Goal: Task Accomplishment & Management: Manage account settings

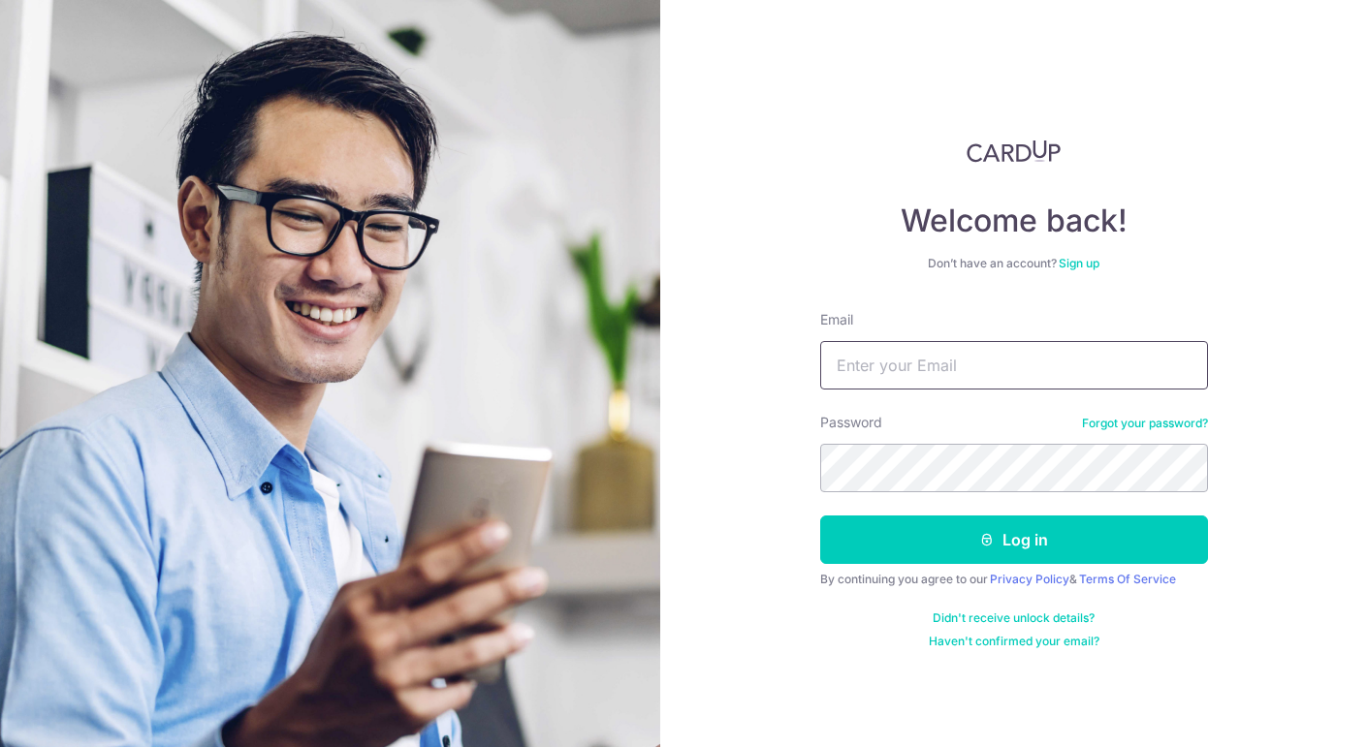
type input "[EMAIL_ADDRESS][DOMAIN_NAME]"
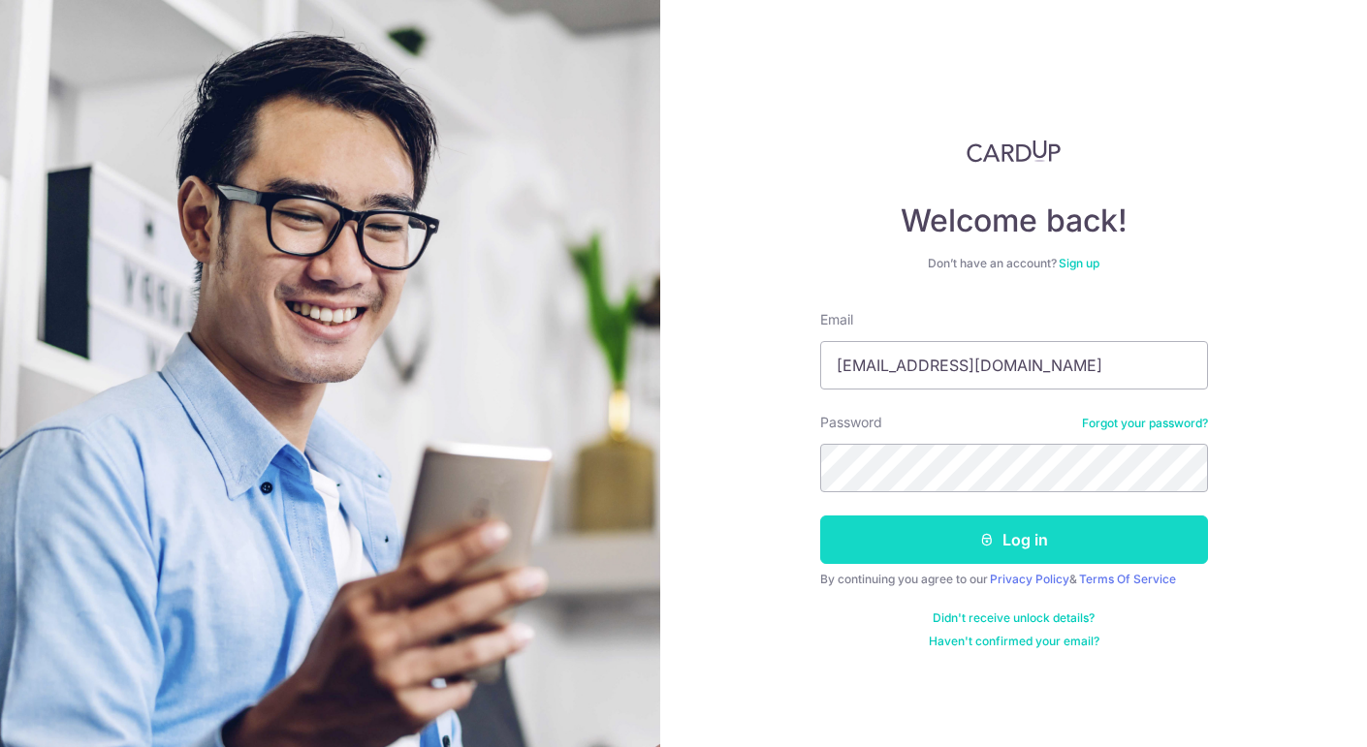
click at [924, 531] on button "Log in" at bounding box center [1014, 540] width 388 height 48
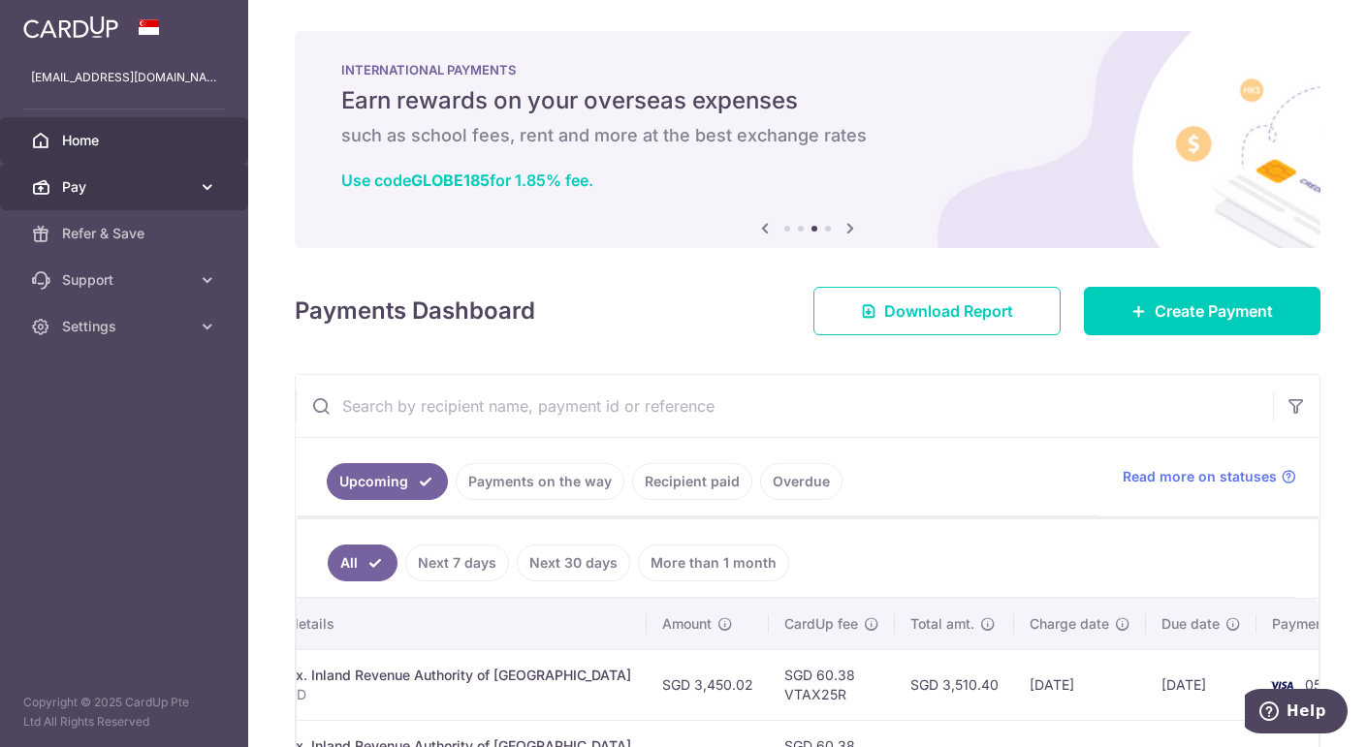
click at [129, 183] on span "Pay" at bounding box center [126, 186] width 128 height 19
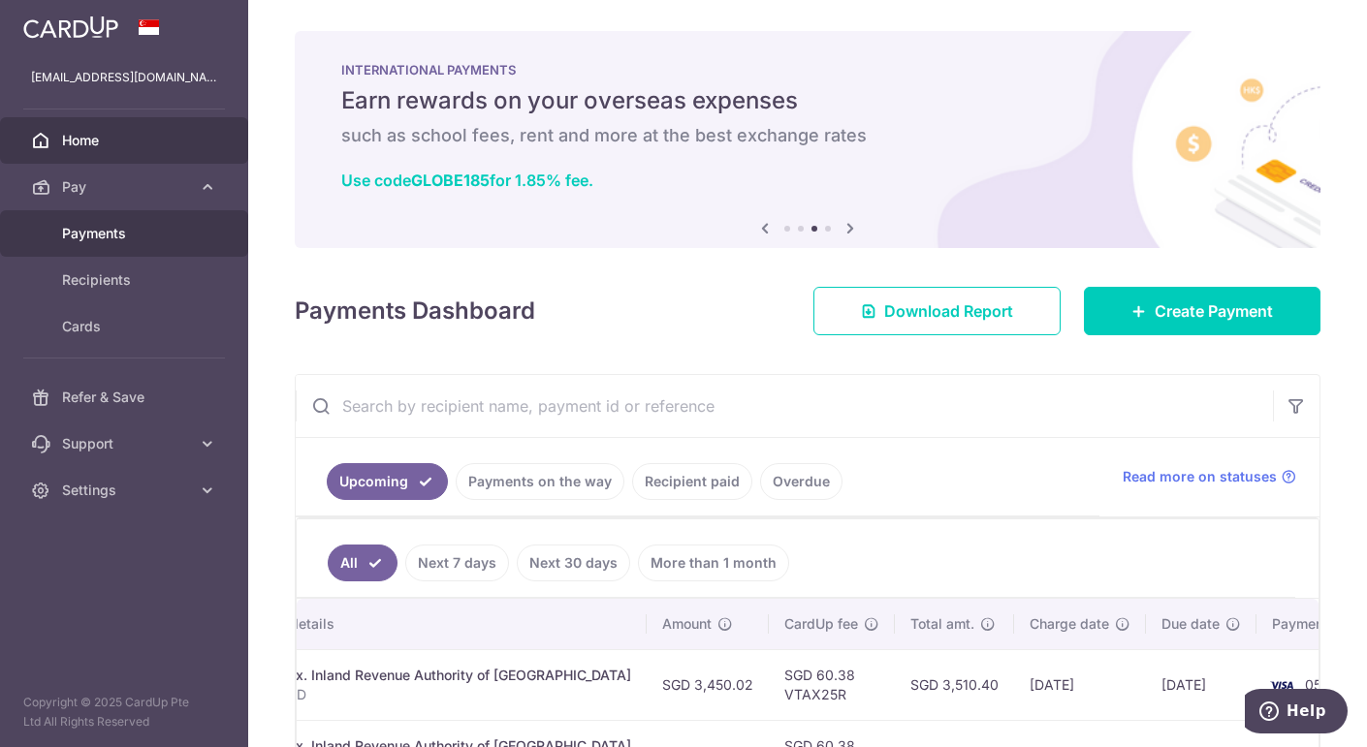
click at [124, 224] on span "Payments" at bounding box center [126, 233] width 128 height 19
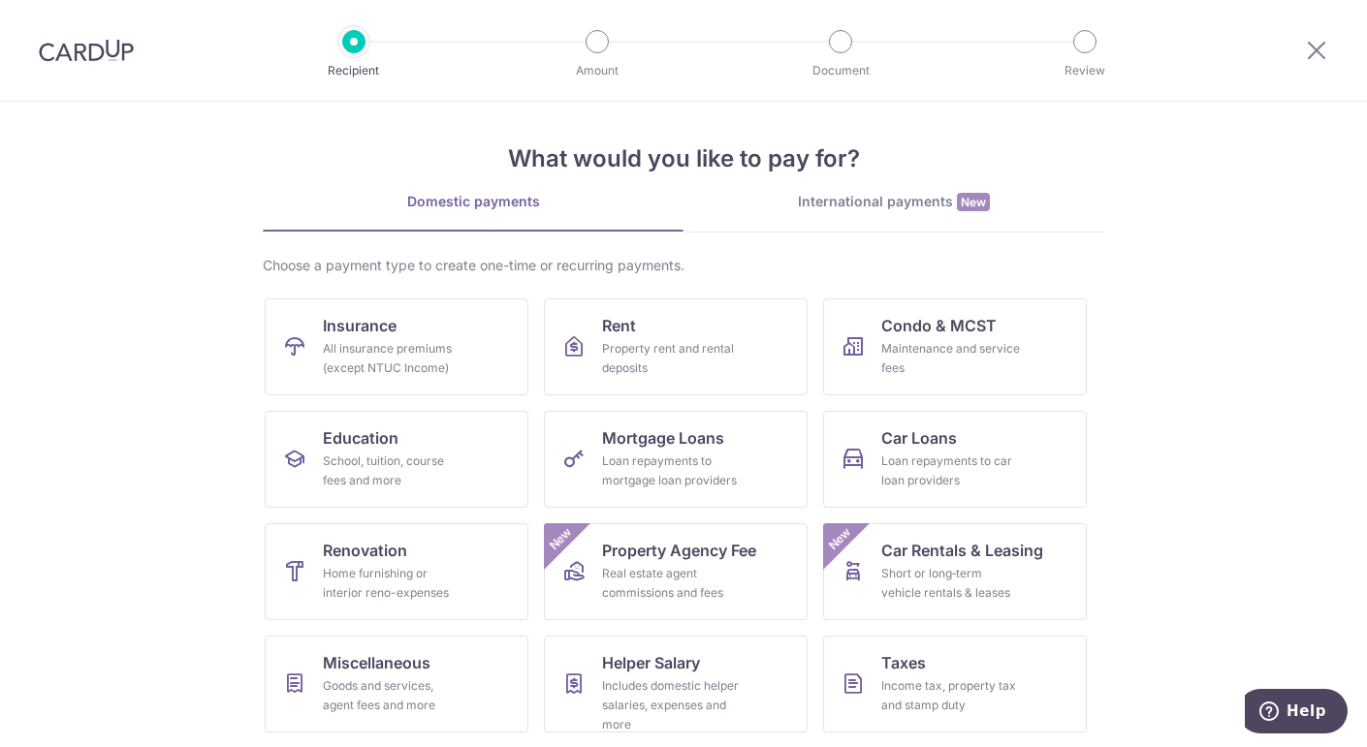
scroll to position [62, 0]
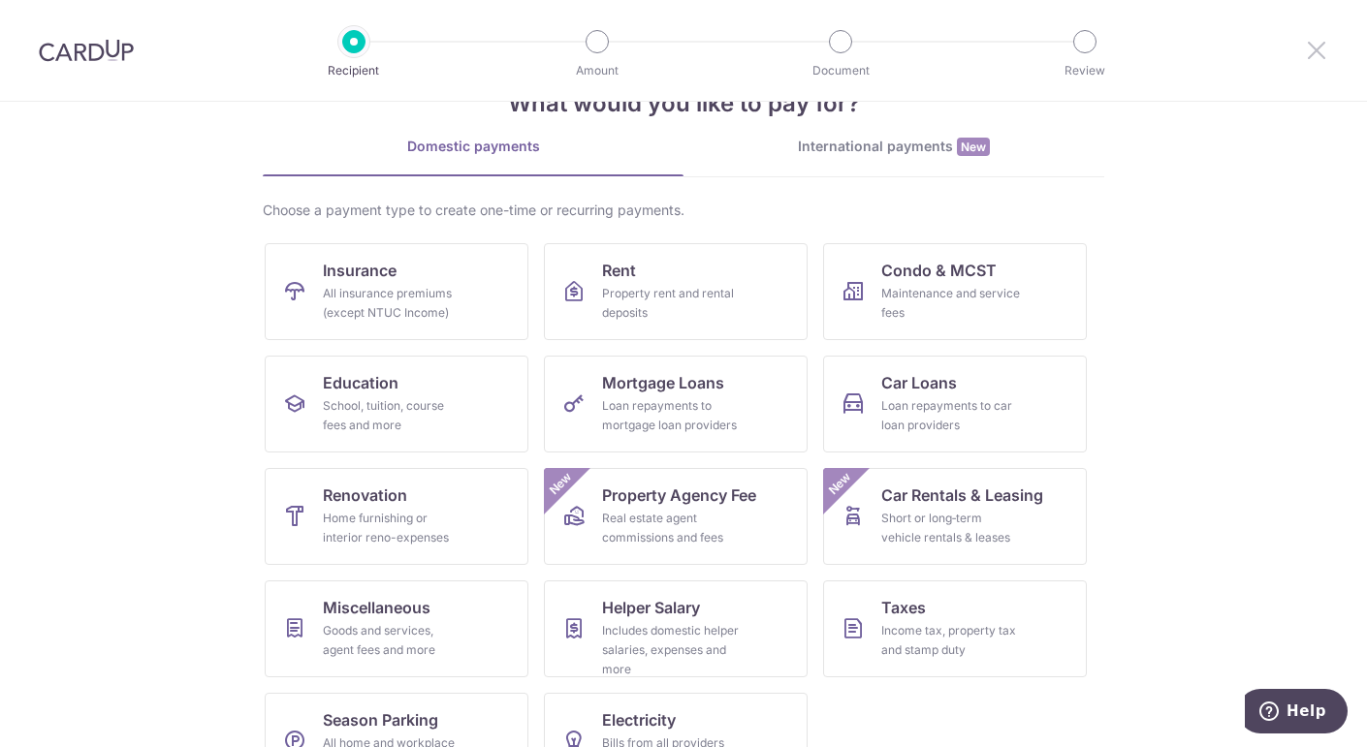
click at [1310, 57] on icon at bounding box center [1316, 50] width 23 height 24
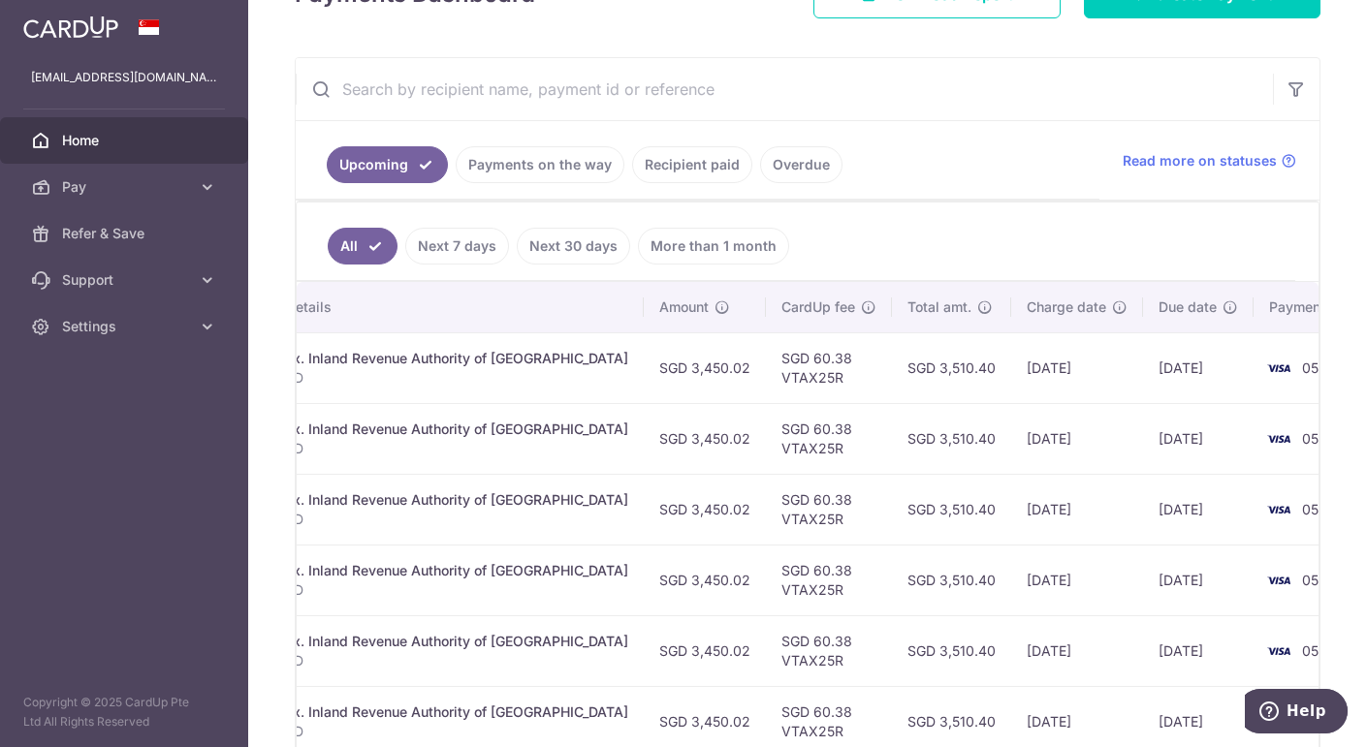
scroll to position [293, 0]
click at [671, 241] on link "More than 1 month" at bounding box center [713, 247] width 151 height 37
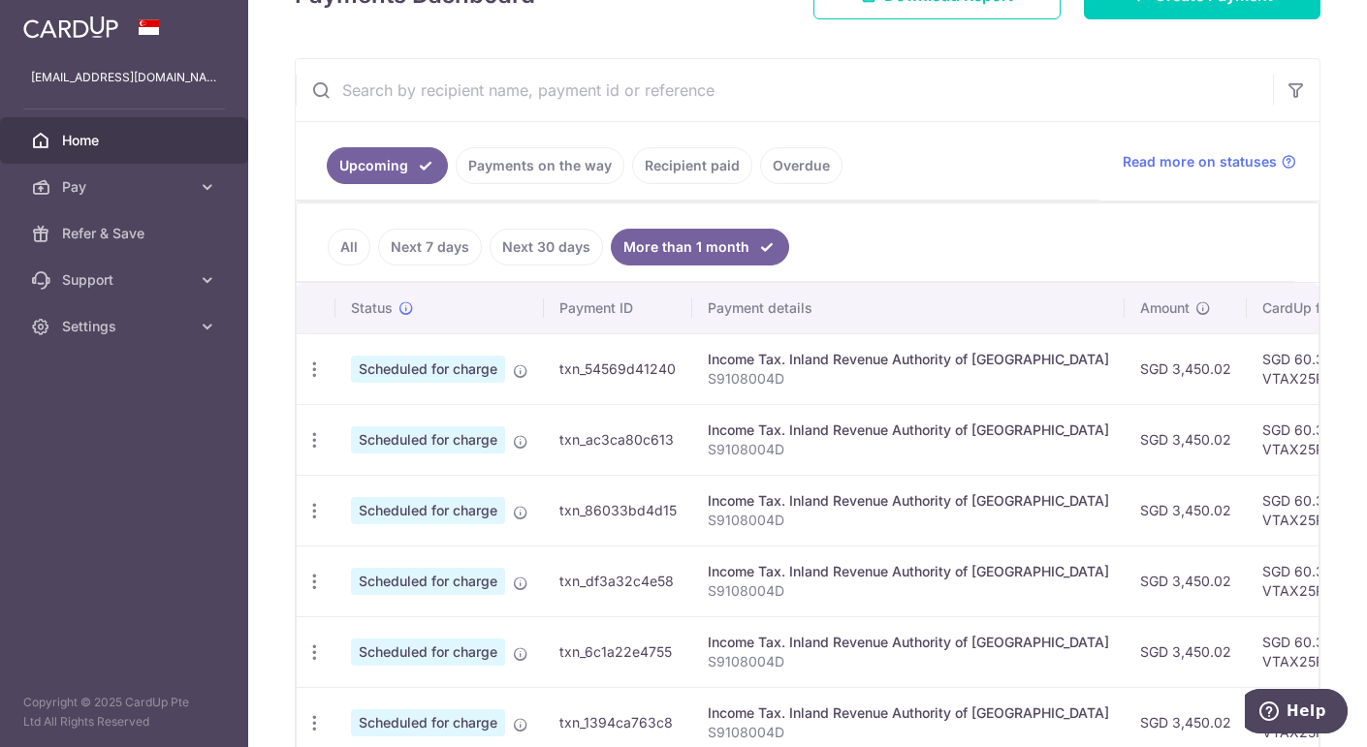
click at [727, 174] on link "Recipient paid" at bounding box center [692, 165] width 120 height 37
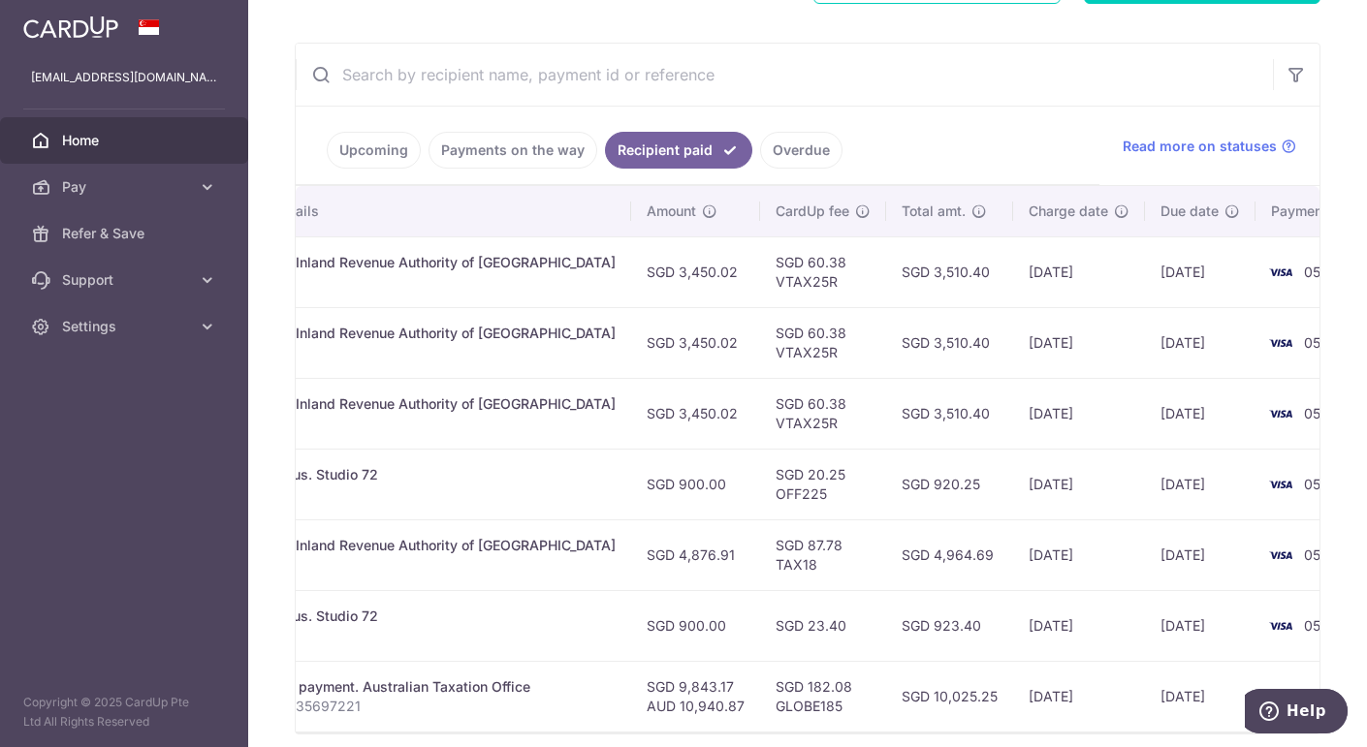
scroll to position [0, 0]
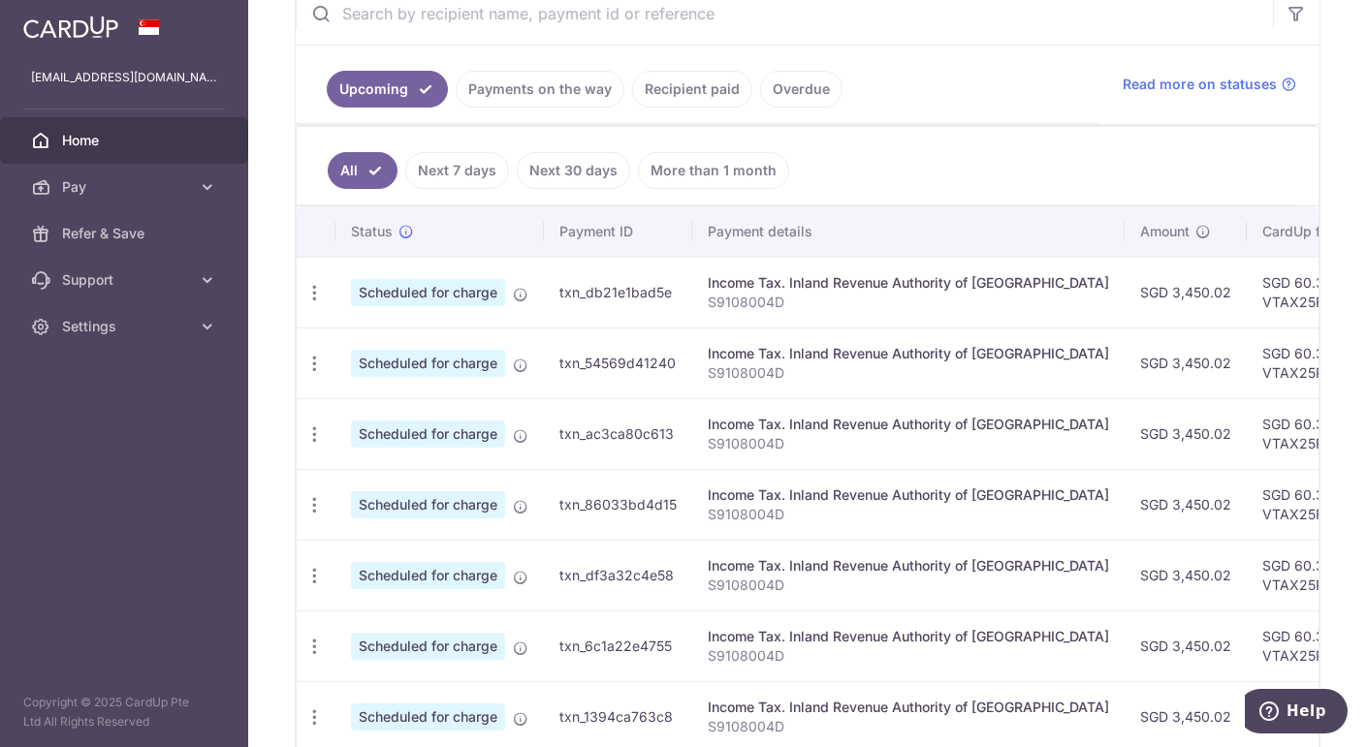
scroll to position [391, 0]
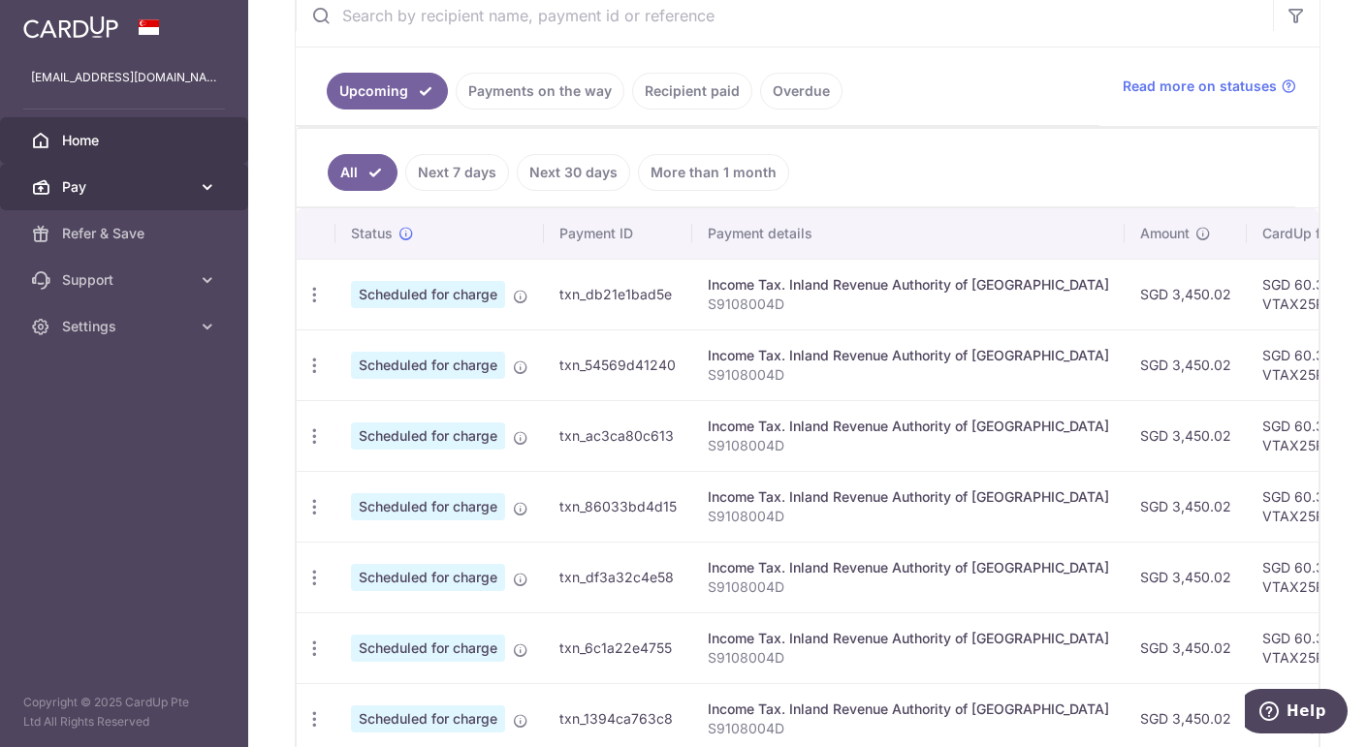
click at [138, 174] on link "Pay" at bounding box center [124, 187] width 248 height 47
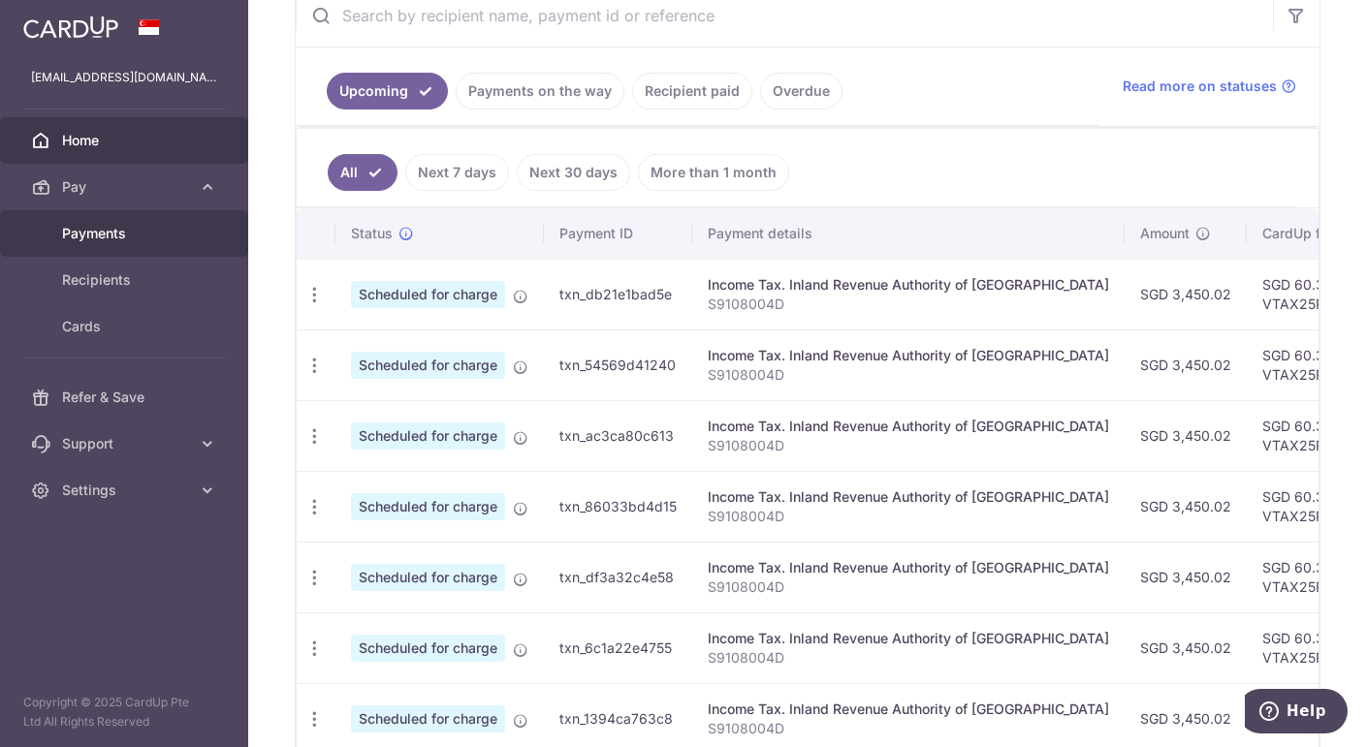
click at [138, 233] on span "Payments" at bounding box center [126, 233] width 128 height 19
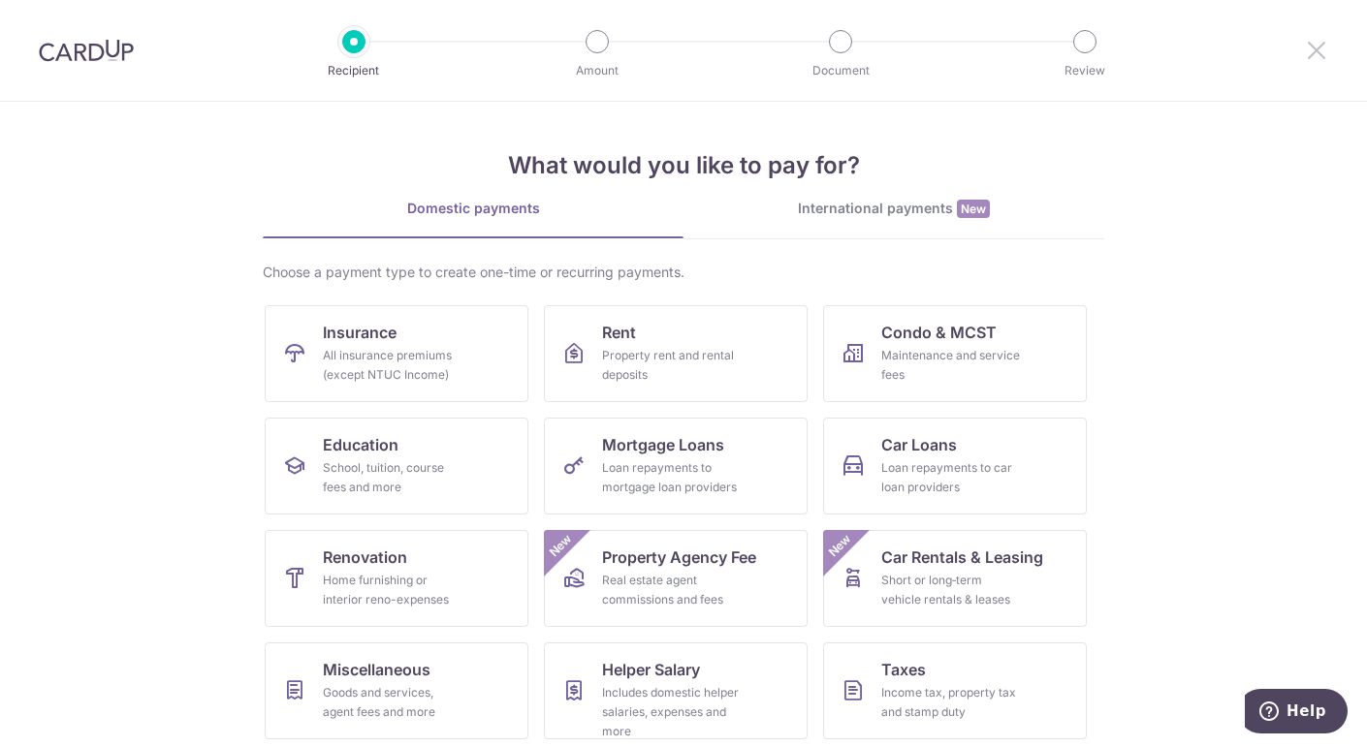
click at [1310, 47] on icon at bounding box center [1316, 50] width 23 height 24
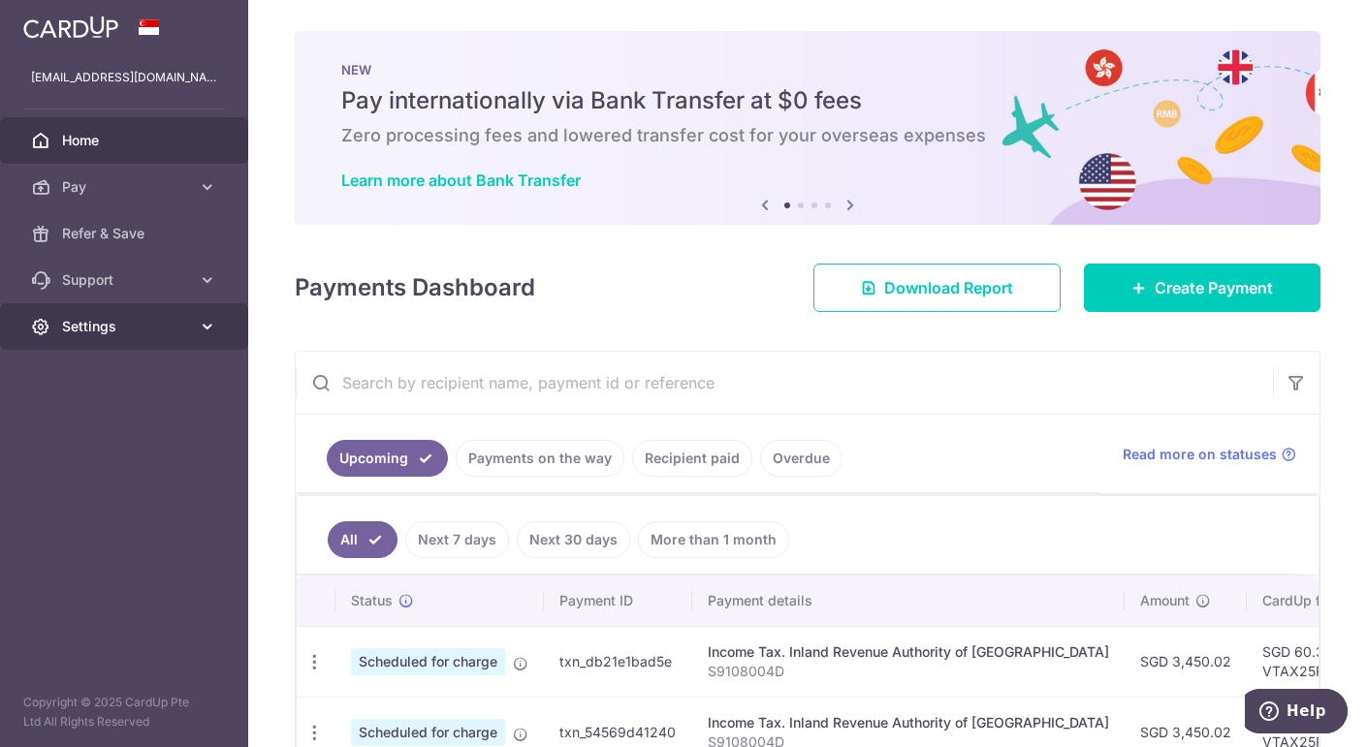
click at [182, 320] on span "Settings" at bounding box center [126, 326] width 128 height 19
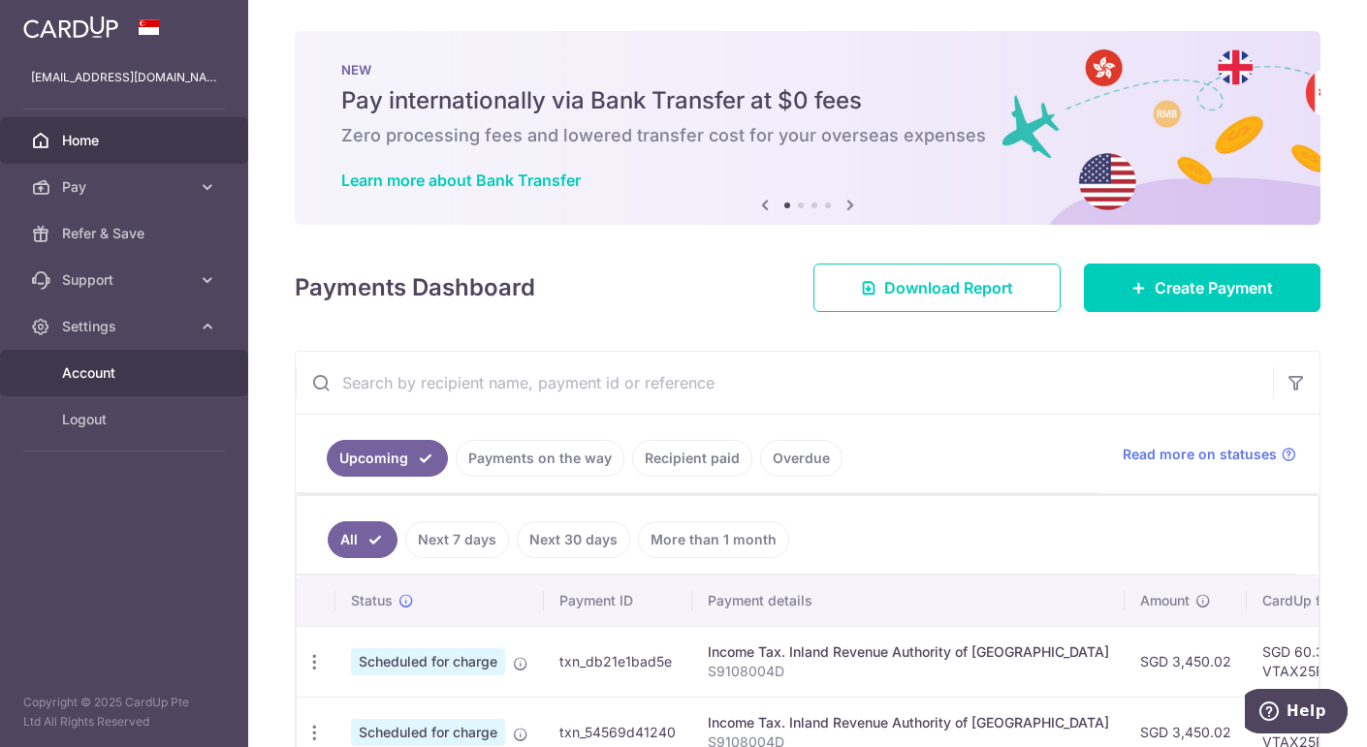
click at [166, 371] on span "Account" at bounding box center [126, 373] width 128 height 19
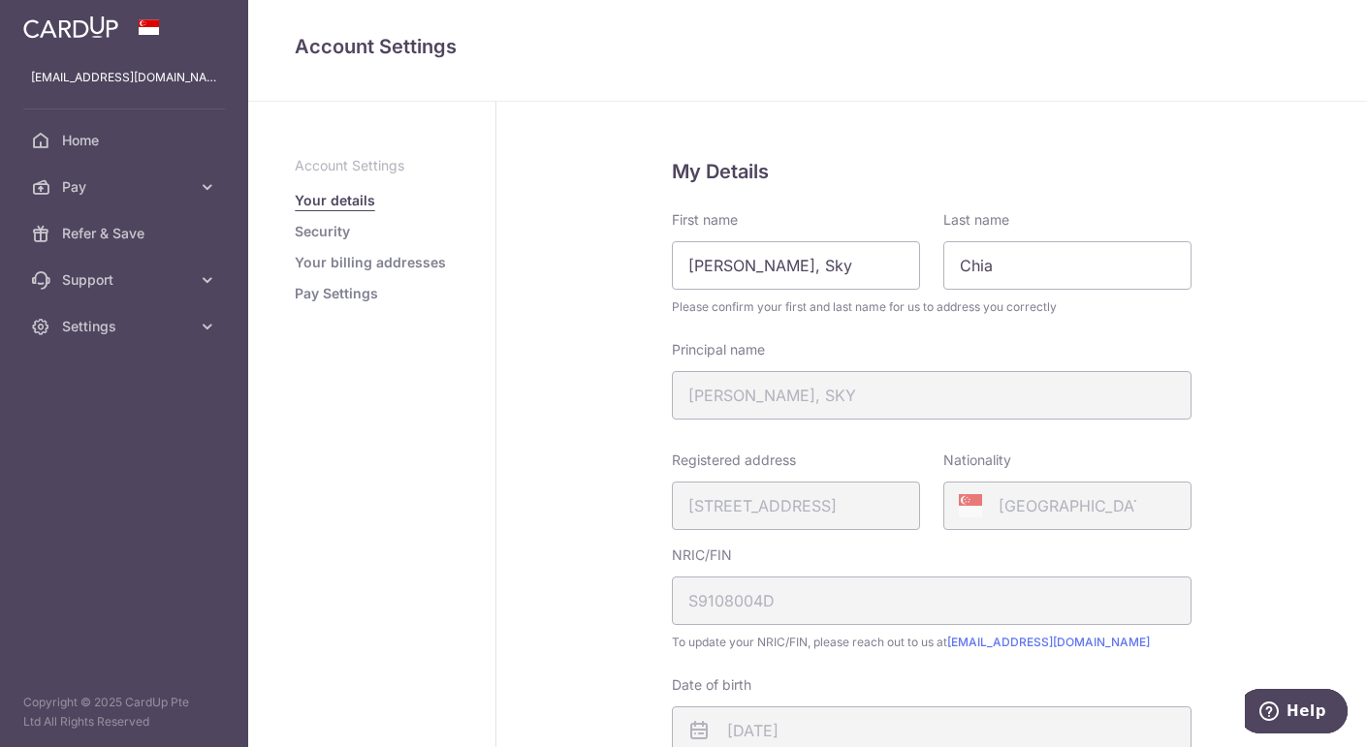
click at [346, 300] on link "Pay Settings" at bounding box center [336, 293] width 83 height 19
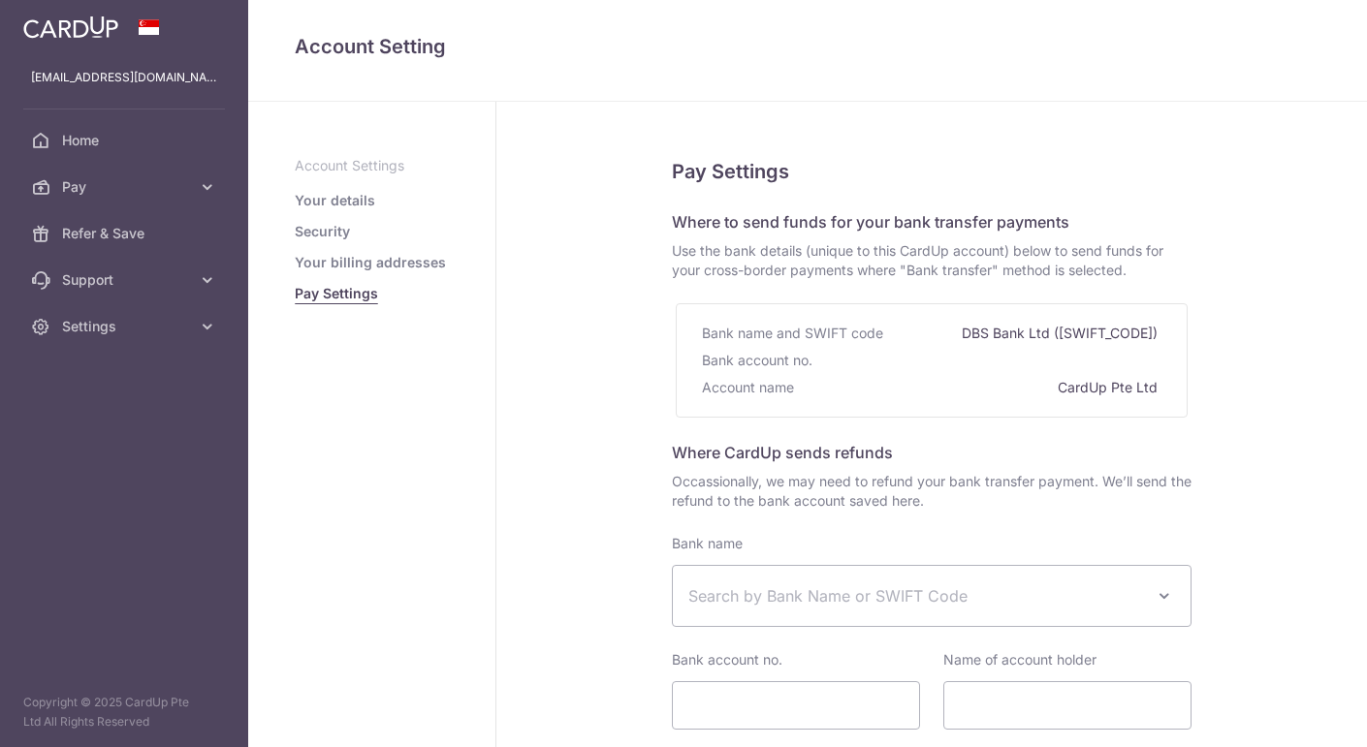
select select
click at [305, 205] on link "Your details" at bounding box center [335, 200] width 80 height 19
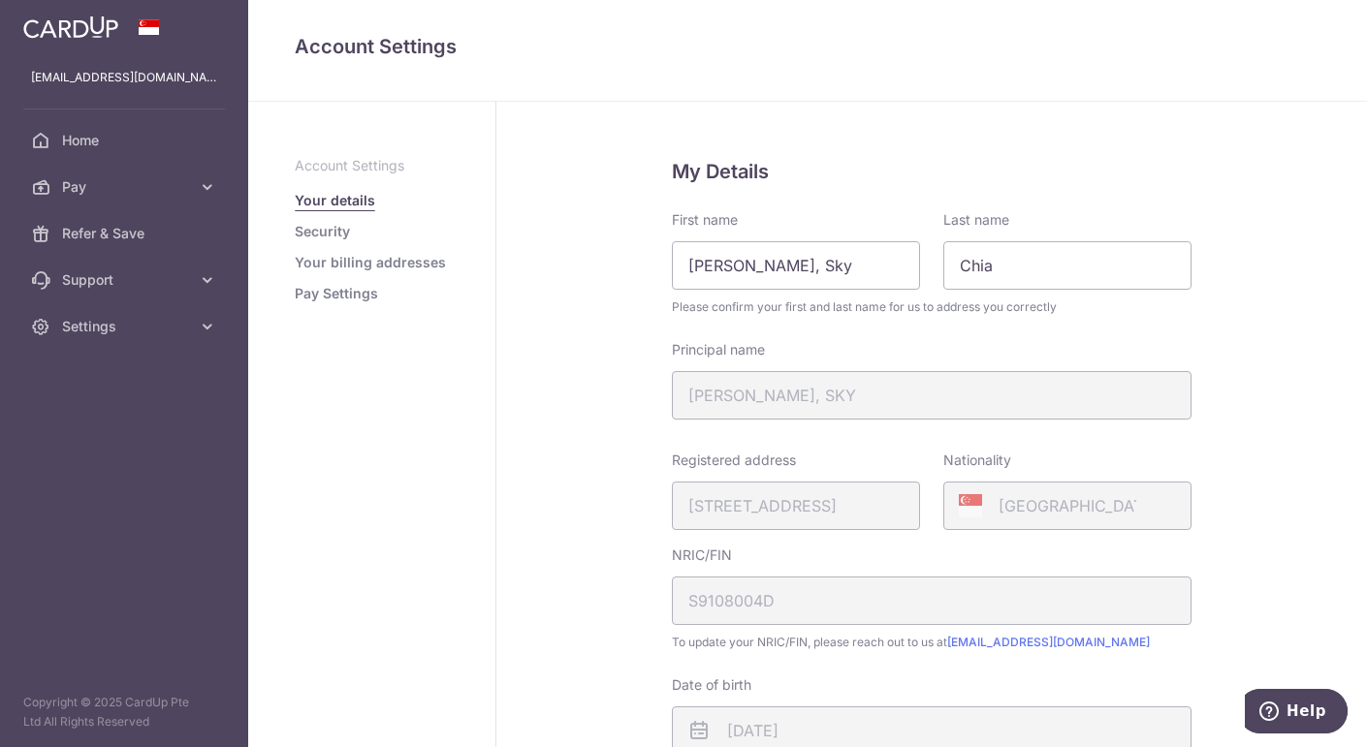
click at [331, 235] on link "Security" at bounding box center [322, 231] width 55 height 19
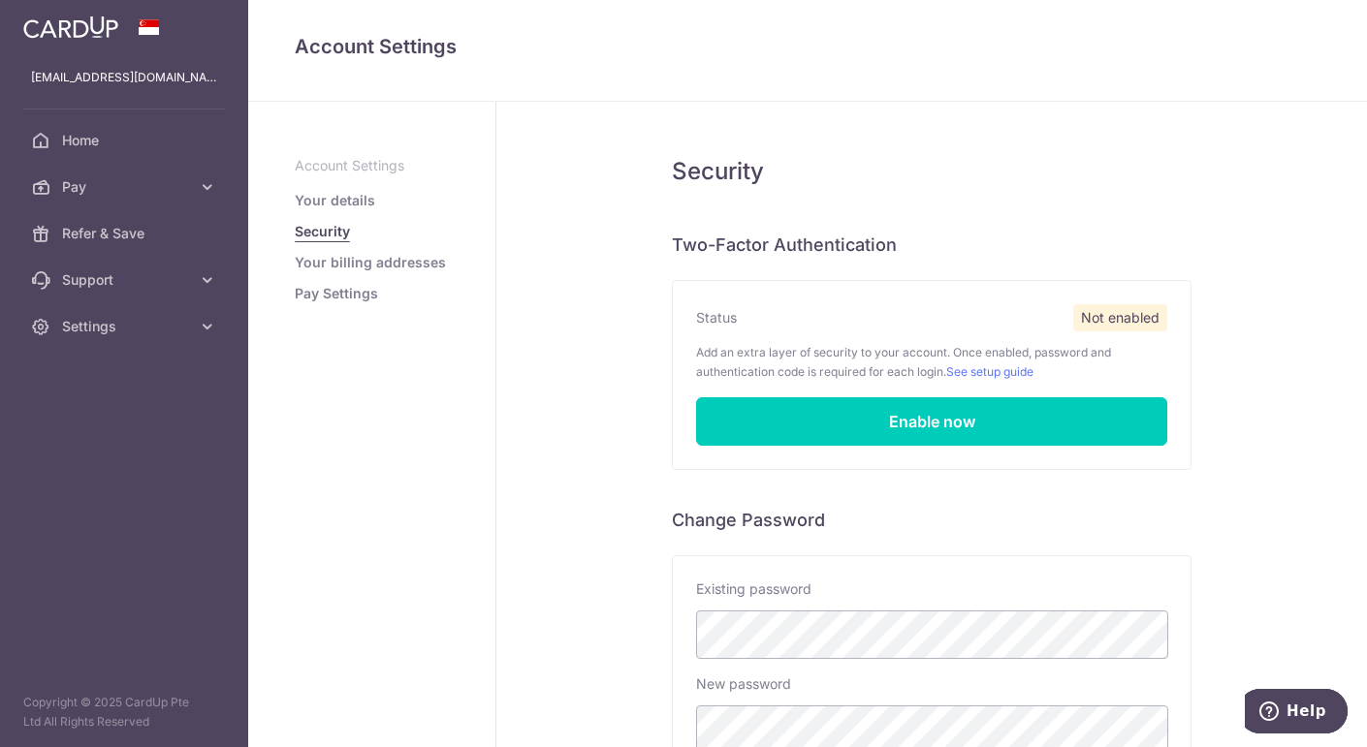
click at [394, 174] on p "Account Settings" at bounding box center [372, 165] width 154 height 19
click at [196, 195] on link "Pay" at bounding box center [124, 187] width 248 height 47
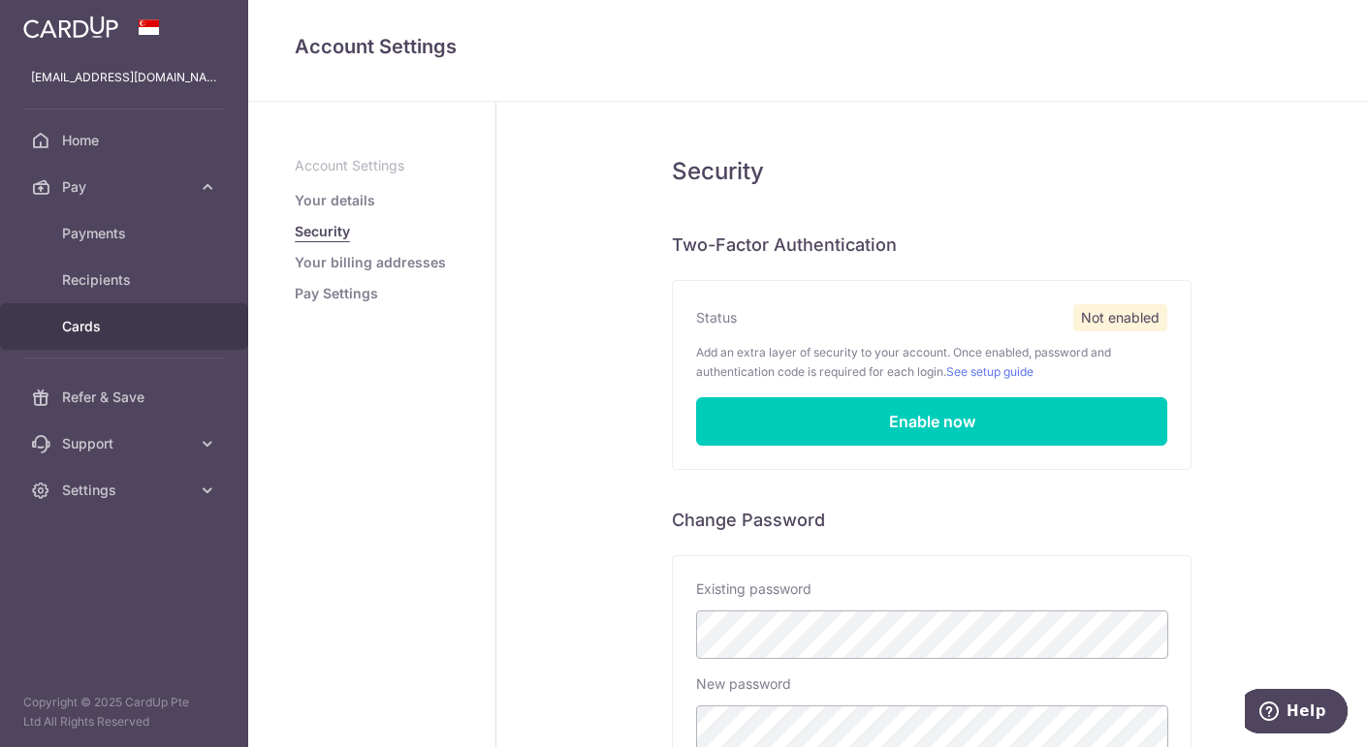
click at [101, 320] on span "Cards" at bounding box center [126, 326] width 128 height 19
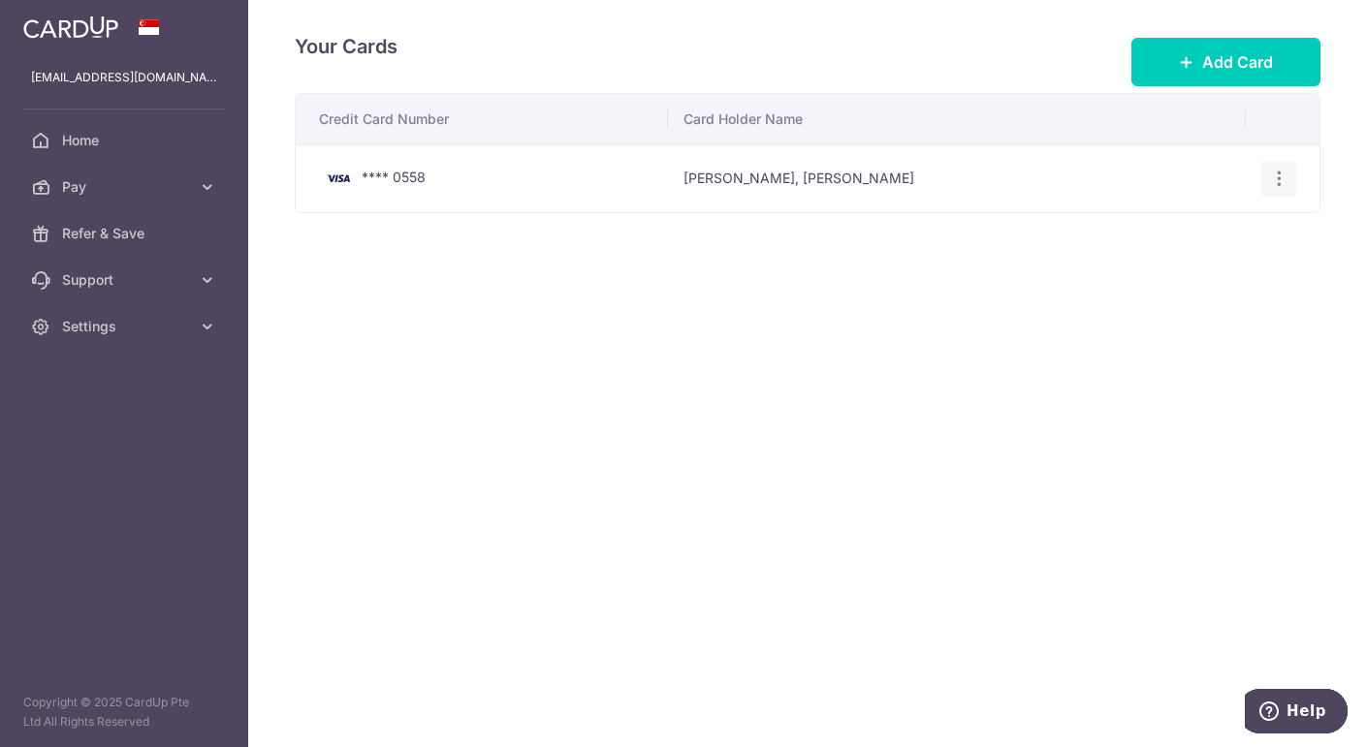
click at [1284, 179] on icon "button" at bounding box center [1279, 179] width 20 height 20
click at [1230, 218] on link "View/Edit" at bounding box center [1195, 232] width 202 height 47
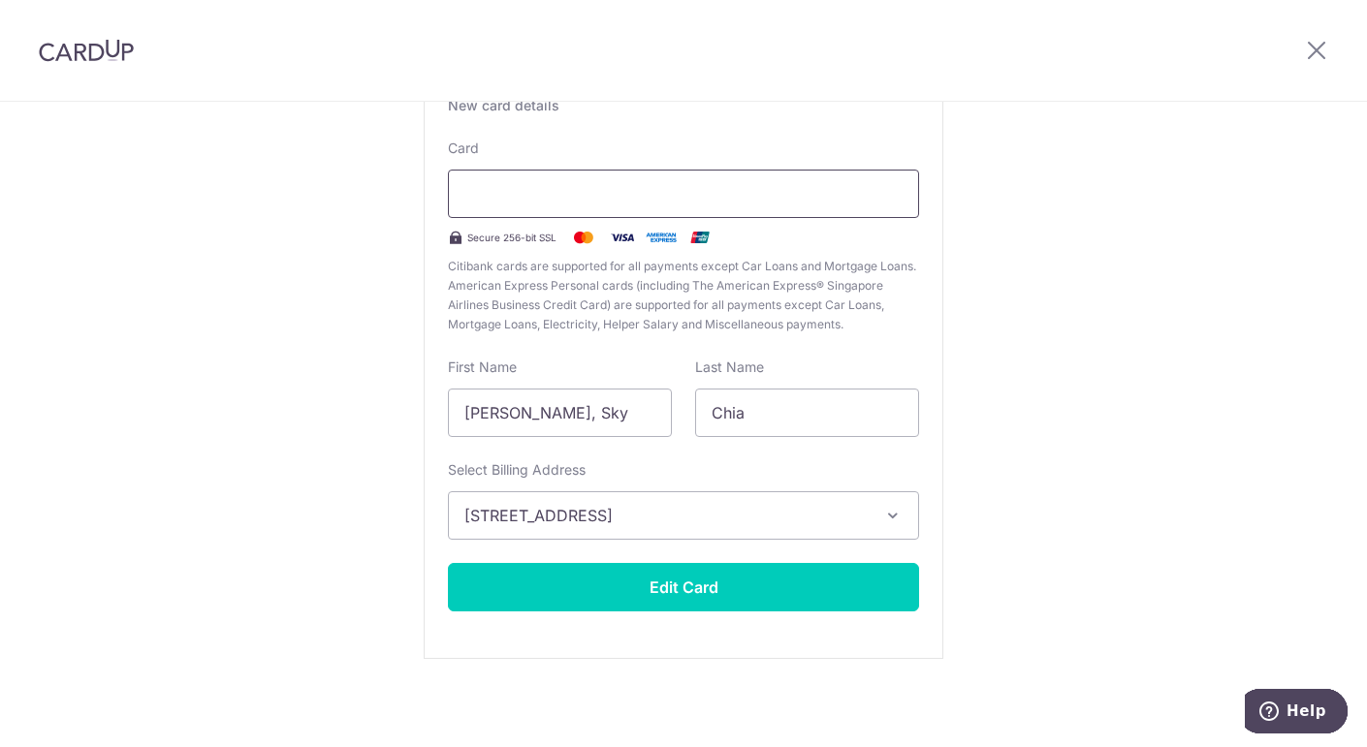
click at [524, 178] on div at bounding box center [683, 194] width 471 height 48
click at [340, 464] on div "Edit card ending with 0558 New card details Card Secure 256-bit SSL Citibank ca…" at bounding box center [683, 343] width 1367 height 814
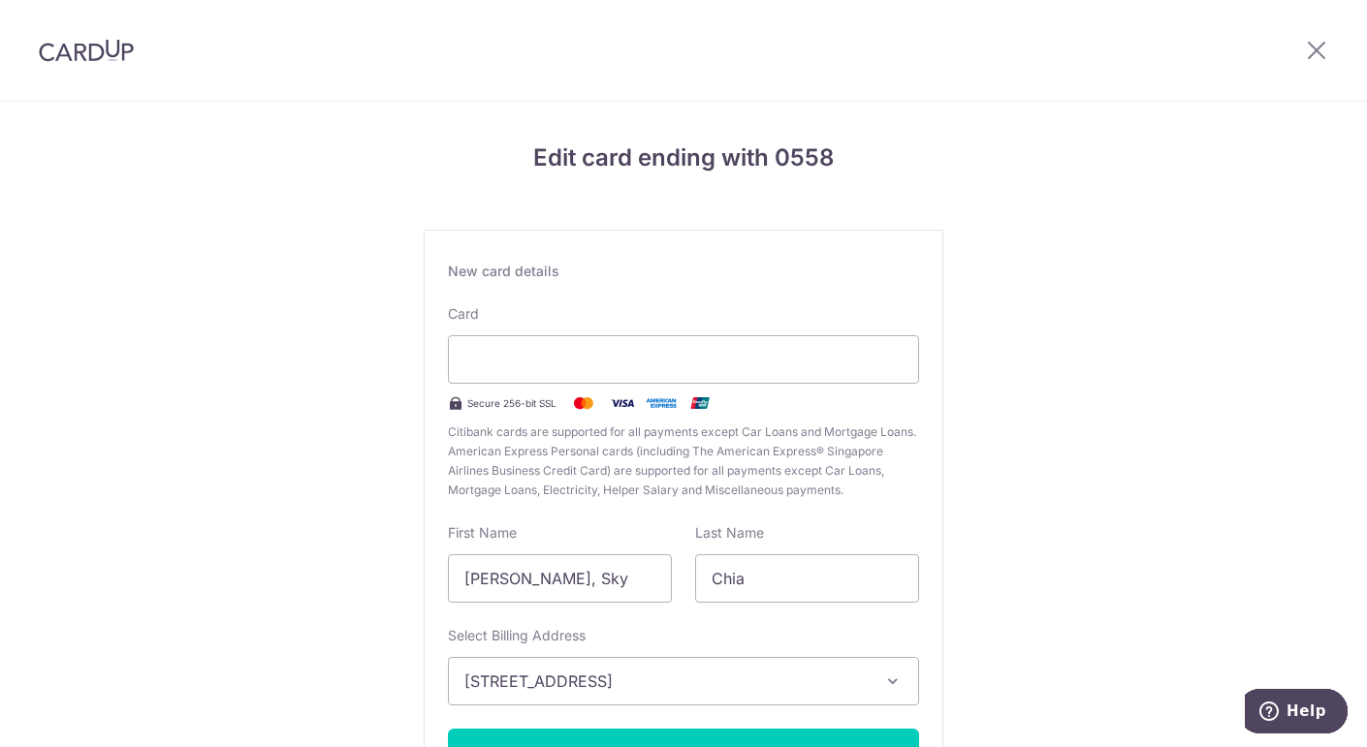
scroll to position [166, 0]
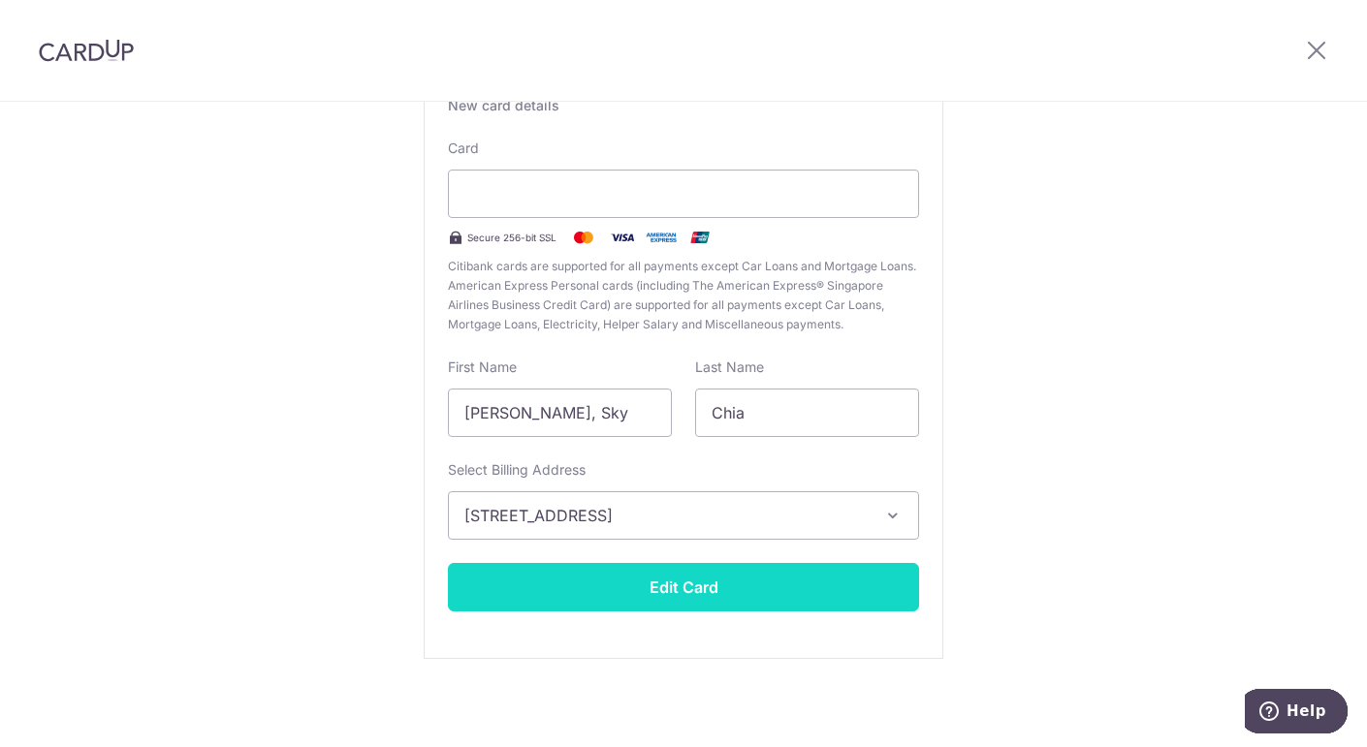
click at [651, 588] on button "Edit Card" at bounding box center [683, 587] width 471 height 48
